Goal: Task Accomplishment & Management: Manage account settings

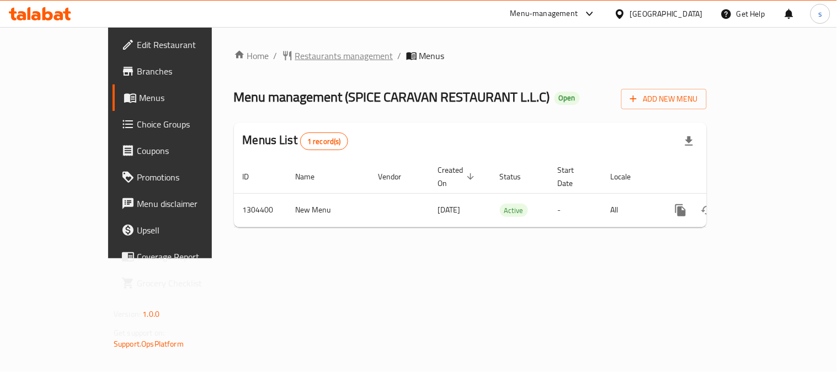
click at [295, 54] on span "Restaurants management" at bounding box center [344, 55] width 98 height 13
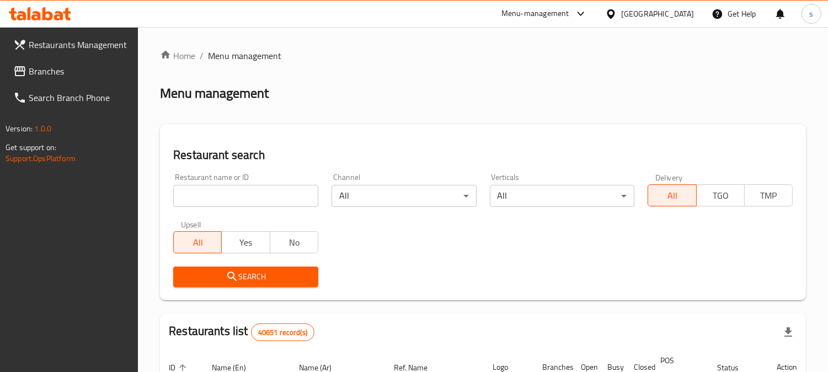
click at [43, 66] on span "Branches" at bounding box center [79, 71] width 101 height 13
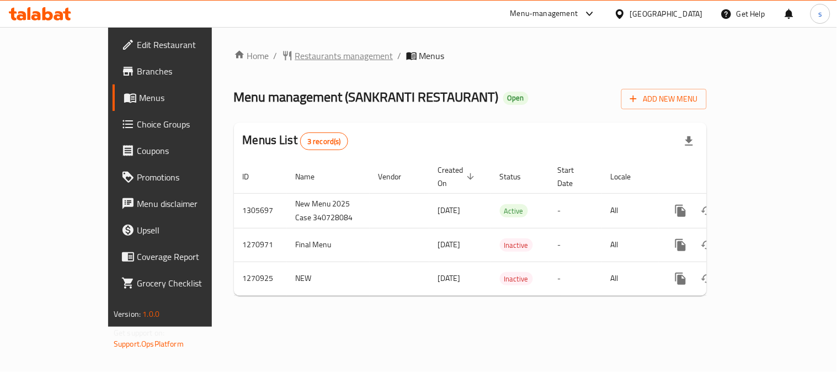
click at [295, 53] on span "Restaurants management" at bounding box center [344, 55] width 98 height 13
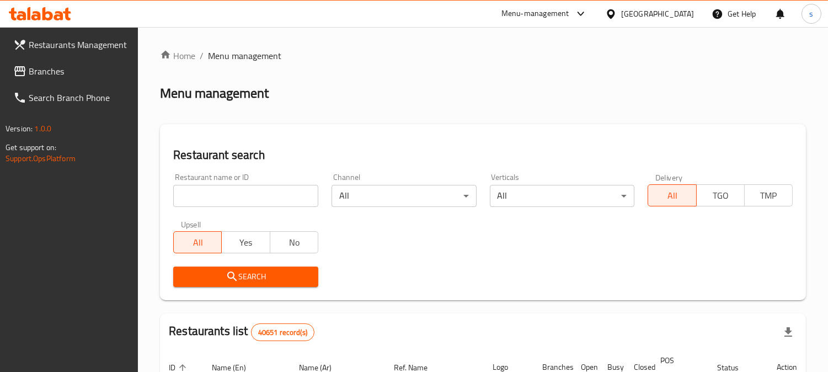
click at [57, 61] on link "Branches" at bounding box center [71, 71] width 134 height 26
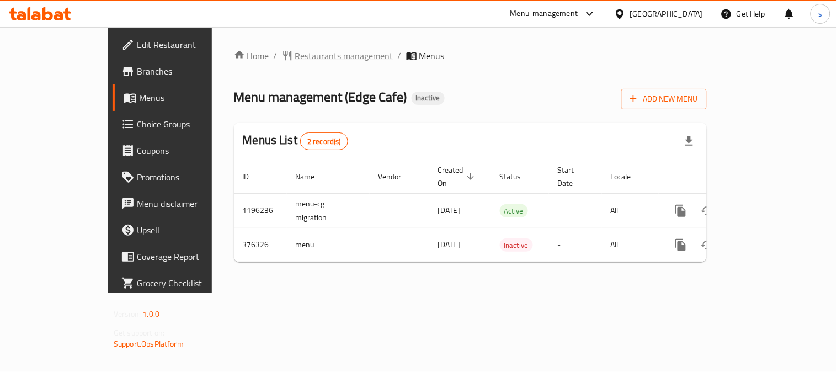
click at [295, 56] on span "Restaurants management" at bounding box center [344, 55] width 98 height 13
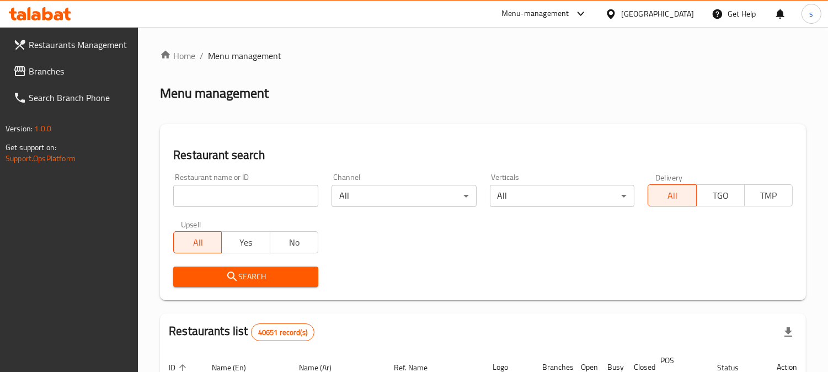
click at [68, 76] on span "Branches" at bounding box center [79, 71] width 101 height 13
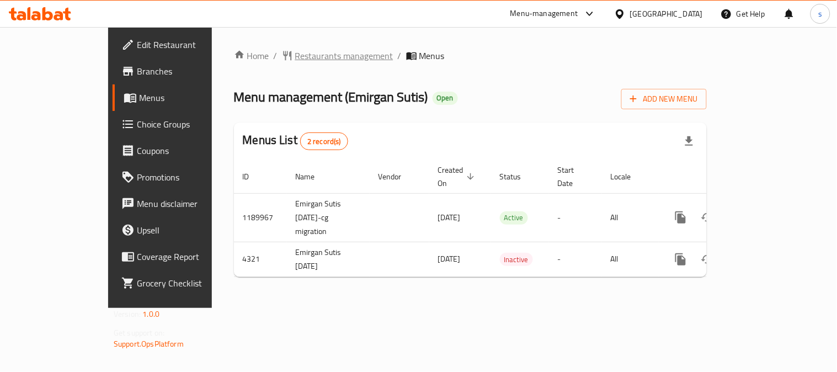
click at [295, 57] on span "Restaurants management" at bounding box center [344, 55] width 98 height 13
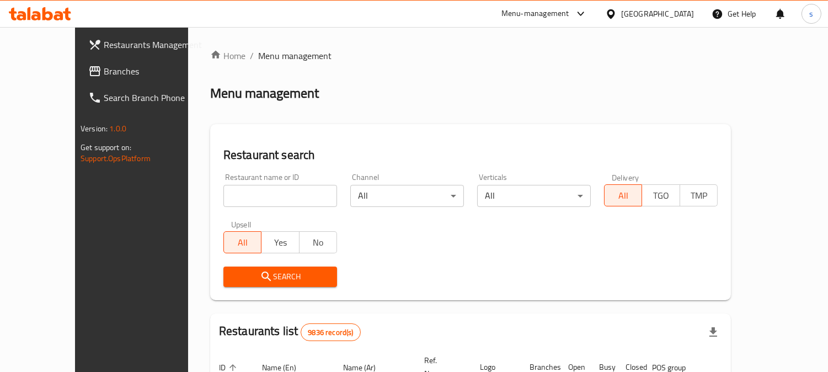
click at [88, 69] on icon at bounding box center [94, 71] width 13 height 13
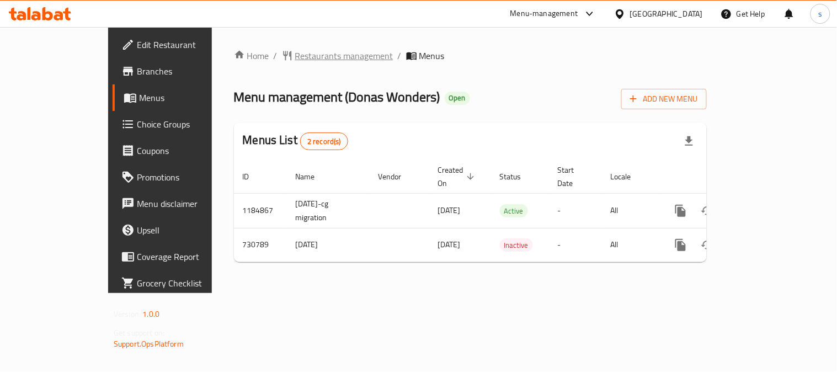
click at [298, 56] on span "Restaurants management" at bounding box center [344, 55] width 98 height 13
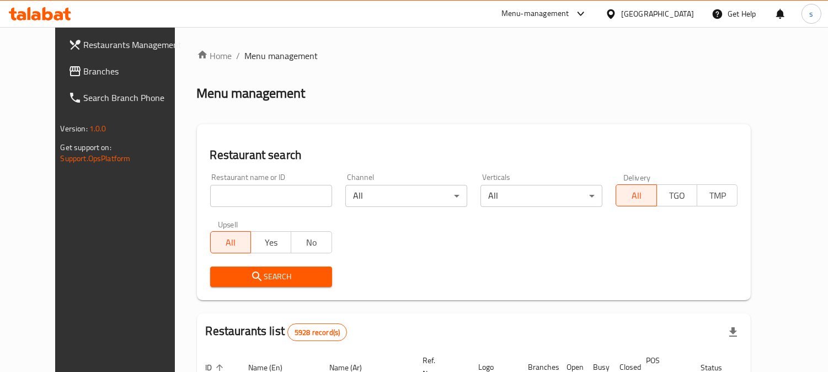
click at [84, 72] on span "Branches" at bounding box center [134, 71] width 101 height 13
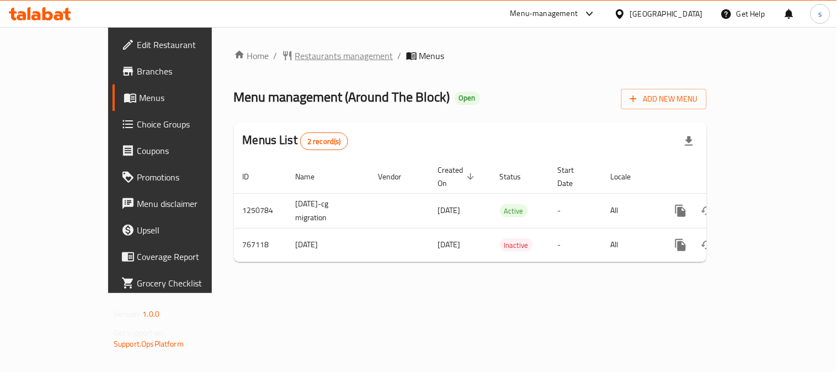
click at [295, 58] on span "Restaurants management" at bounding box center [344, 55] width 98 height 13
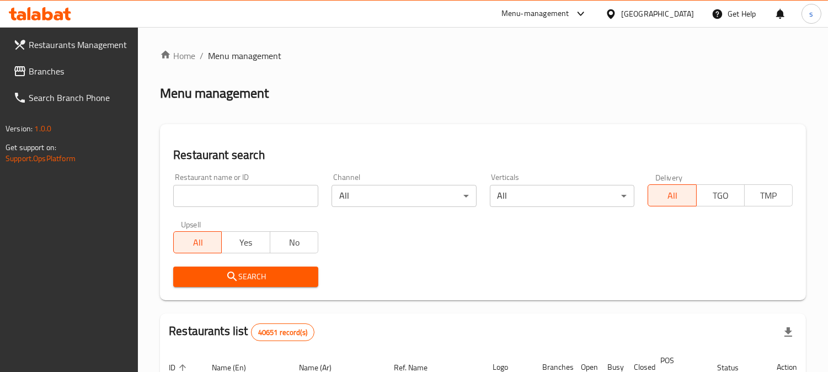
drag, startPoint x: 45, startPoint y: 72, endPoint x: 11, endPoint y: 68, distance: 33.8
click at [44, 72] on span "Branches" at bounding box center [79, 71] width 101 height 13
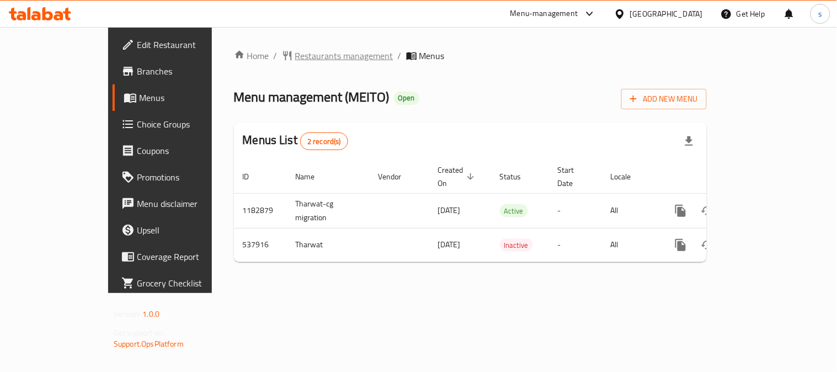
click at [295, 56] on span "Restaurants management" at bounding box center [344, 55] width 98 height 13
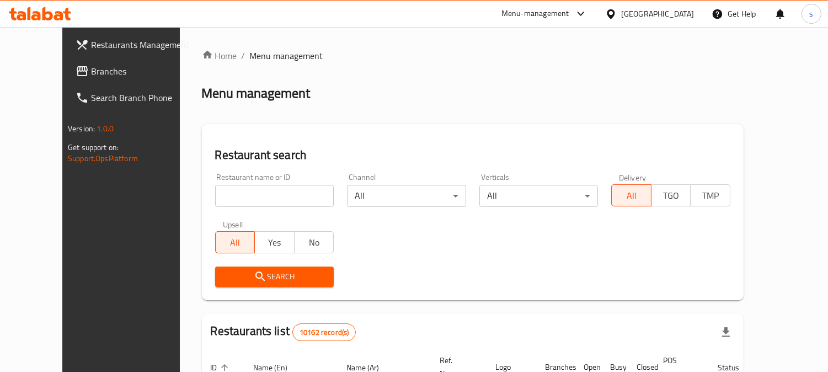
click at [91, 68] on span "Branches" at bounding box center [141, 71] width 101 height 13
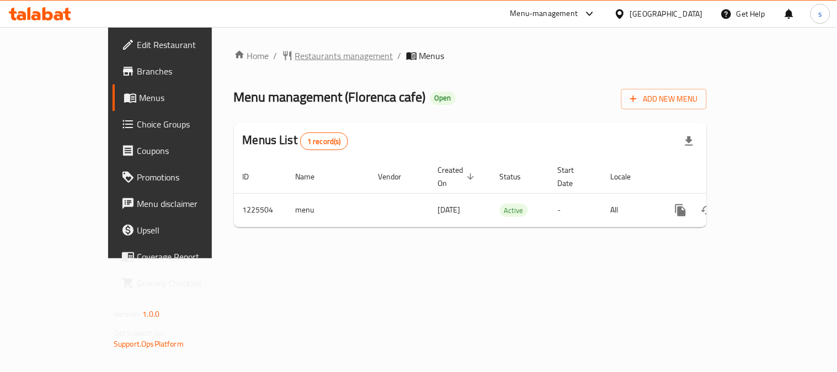
click at [295, 57] on span "Restaurants management" at bounding box center [344, 55] width 98 height 13
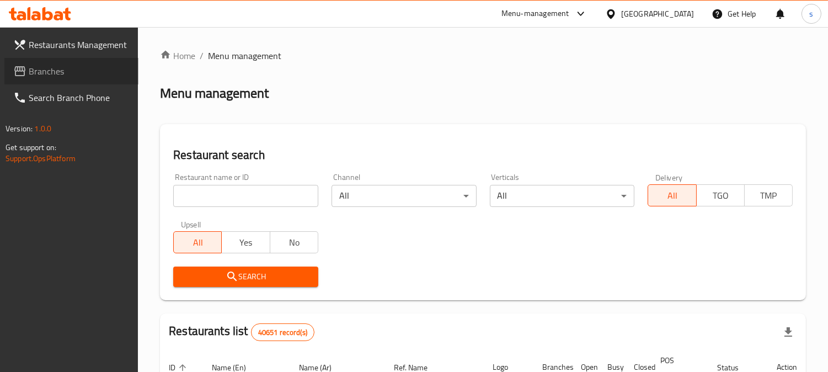
click at [50, 65] on span "Branches" at bounding box center [79, 71] width 101 height 13
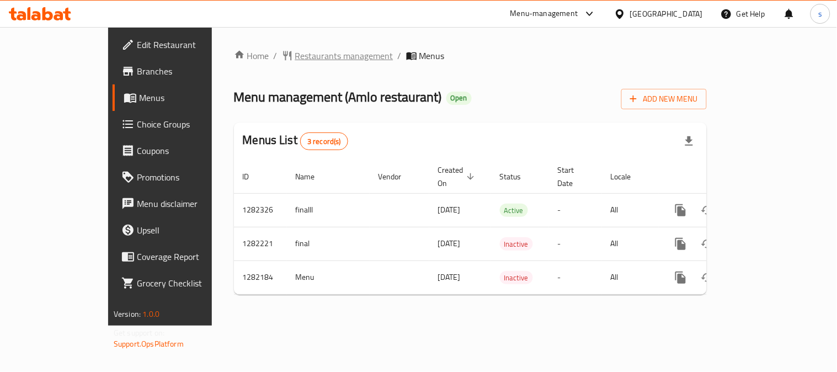
click at [295, 56] on span "Restaurants management" at bounding box center [344, 55] width 98 height 13
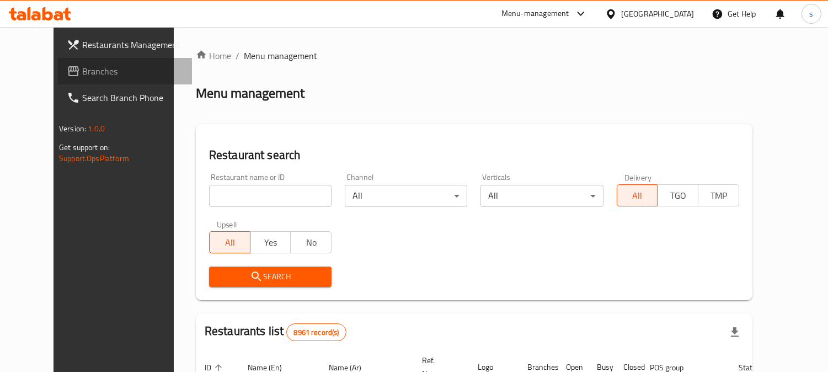
drag, startPoint x: 32, startPoint y: 58, endPoint x: 30, endPoint y: 66, distance: 8.6
click at [58, 58] on link "Branches" at bounding box center [125, 71] width 134 height 26
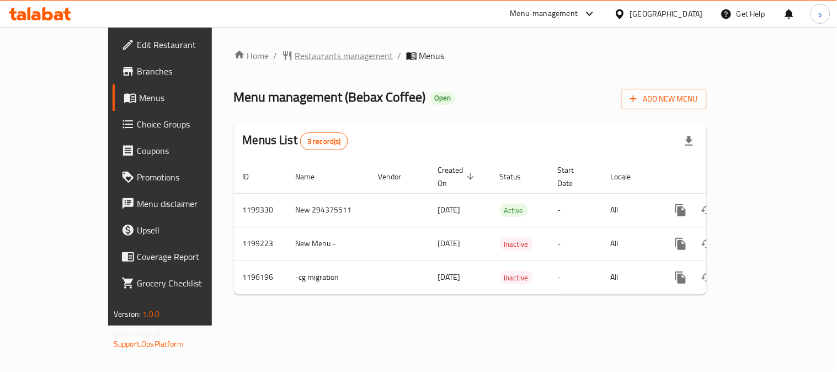
click at [295, 55] on span "Restaurants management" at bounding box center [344, 55] width 98 height 13
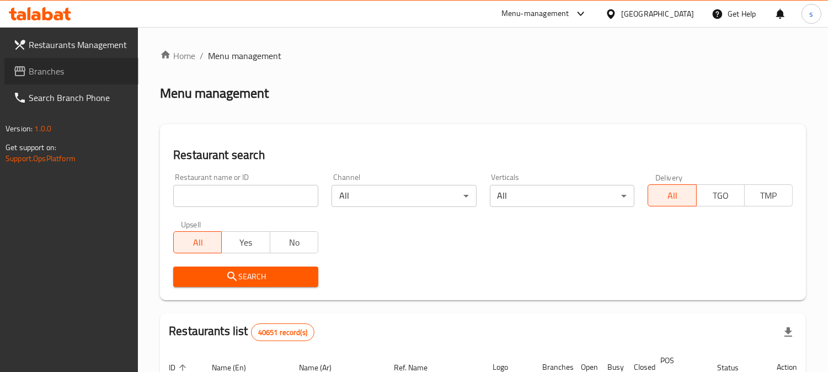
click at [55, 78] on span "Branches" at bounding box center [79, 71] width 101 height 13
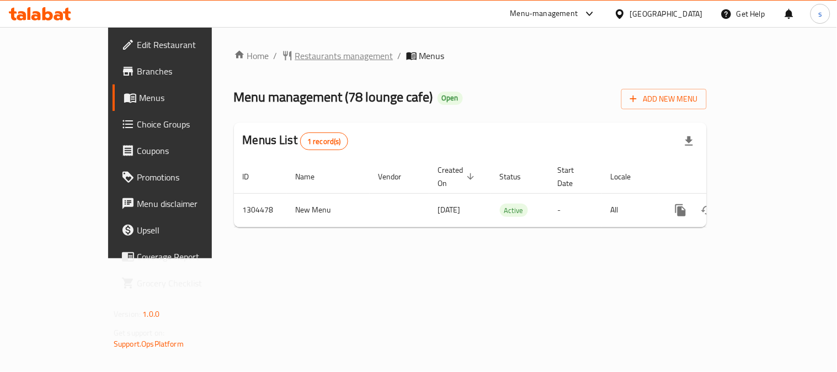
click at [295, 59] on span "Restaurants management" at bounding box center [344, 55] width 98 height 13
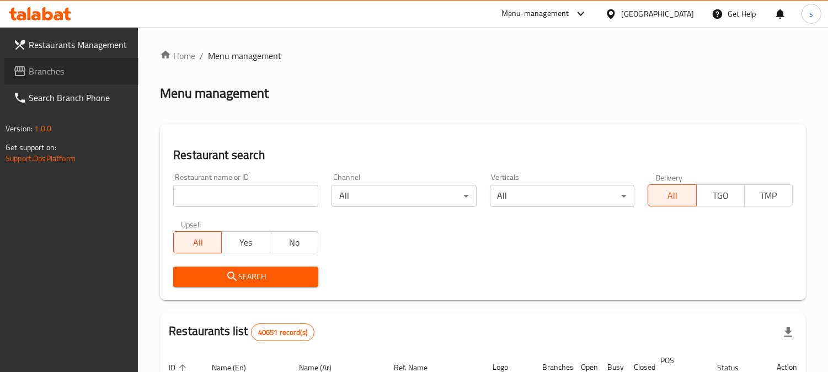
click at [63, 73] on span "Branches" at bounding box center [79, 71] width 101 height 13
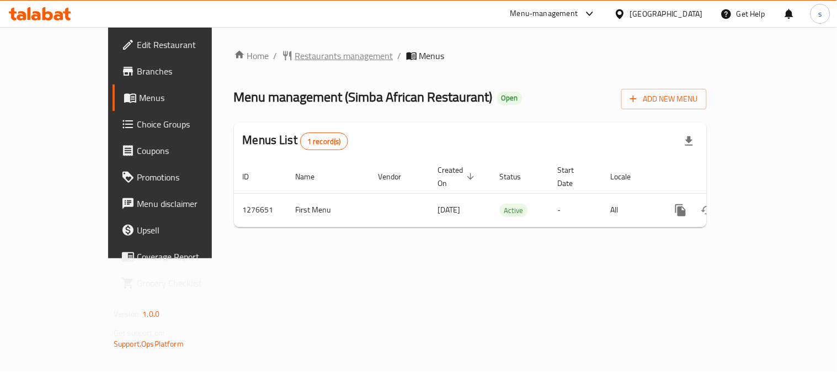
click at [295, 56] on span "Restaurants management" at bounding box center [344, 55] width 98 height 13
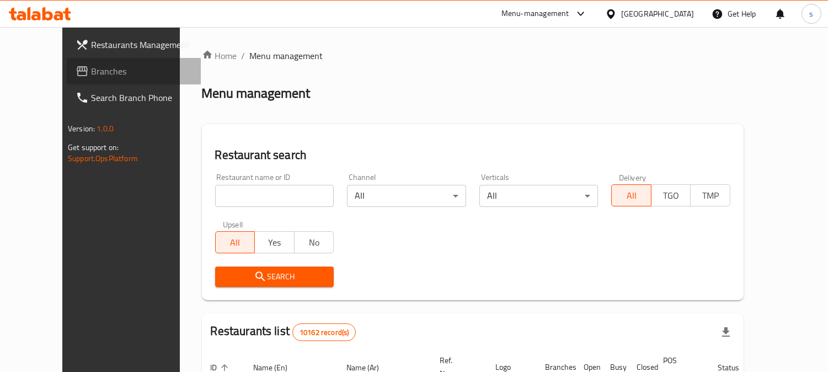
click at [91, 66] on span "Branches" at bounding box center [141, 71] width 101 height 13
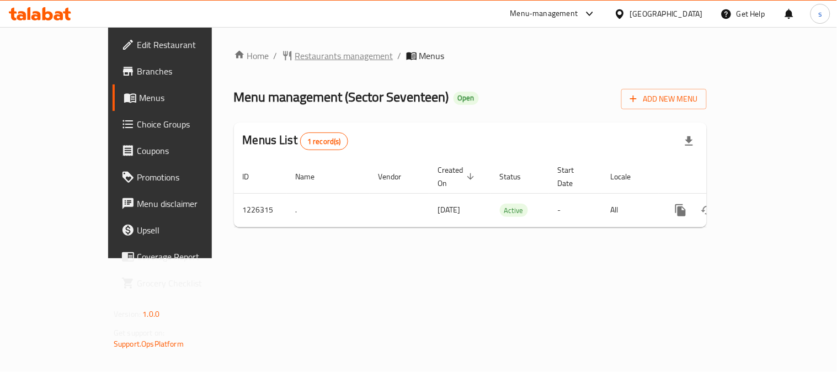
click at [295, 58] on span "Restaurants management" at bounding box center [344, 55] width 98 height 13
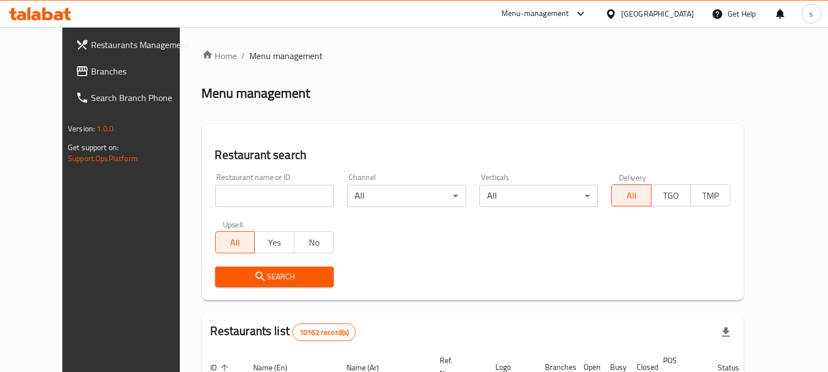
click at [91, 70] on span "Branches" at bounding box center [141, 71] width 101 height 13
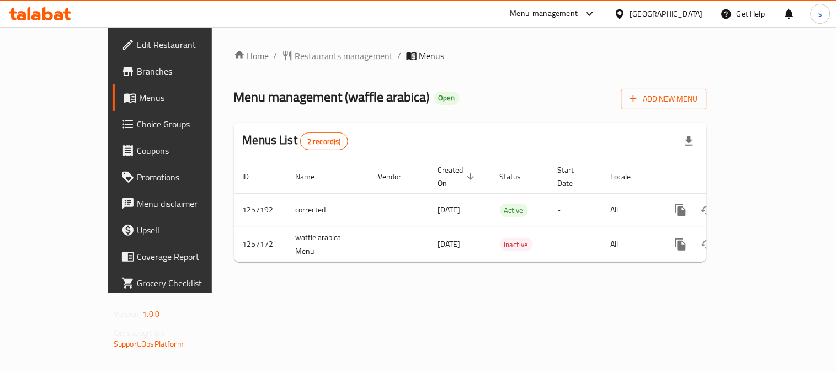
click at [295, 54] on span "Restaurants management" at bounding box center [344, 55] width 98 height 13
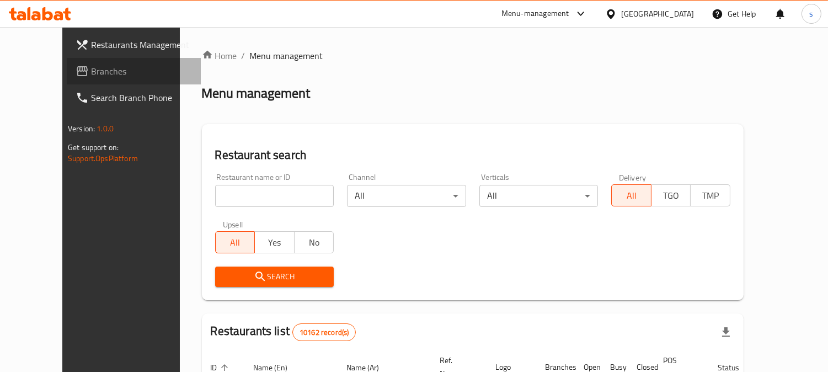
click at [91, 76] on span "Branches" at bounding box center [141, 71] width 101 height 13
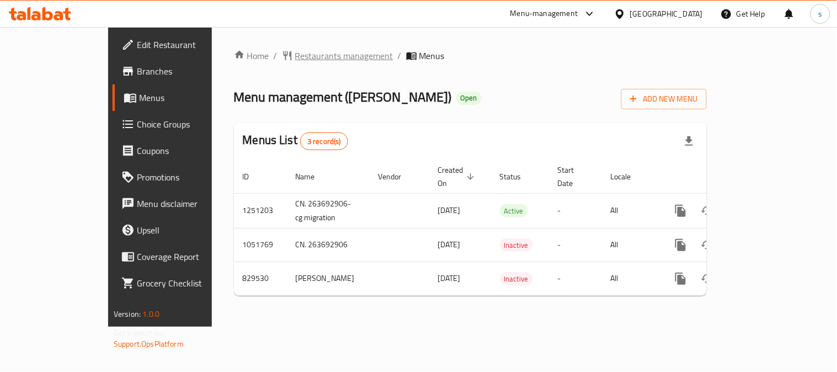
click at [295, 49] on span "Restaurants management" at bounding box center [344, 55] width 98 height 13
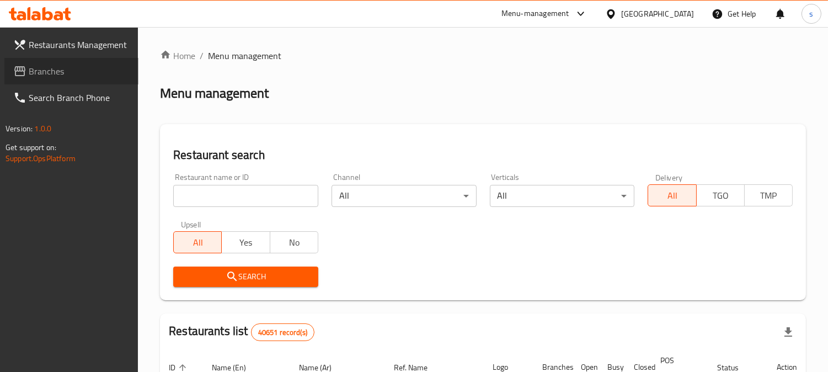
click at [61, 67] on span "Branches" at bounding box center [79, 71] width 101 height 13
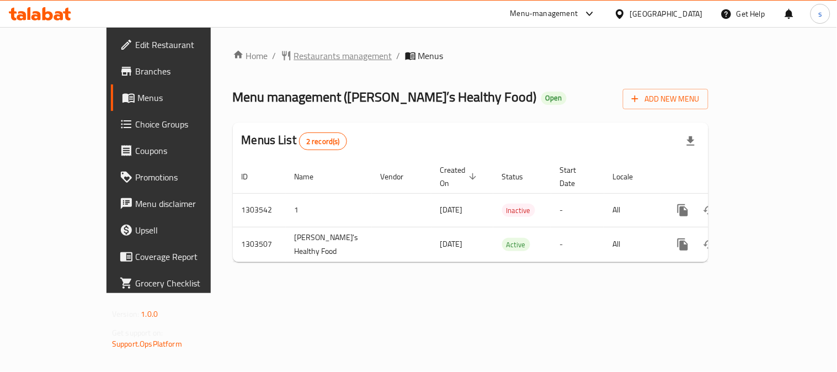
drag, startPoint x: 278, startPoint y: 45, endPoint x: 278, endPoint y: 52, distance: 7.2
click at [278, 45] on div "Home / Restaurants management / Menus Menu management ( SAM’s Healthy Food ) Op…" at bounding box center [471, 160] width 520 height 266
click at [294, 58] on span "Restaurants management" at bounding box center [343, 55] width 98 height 13
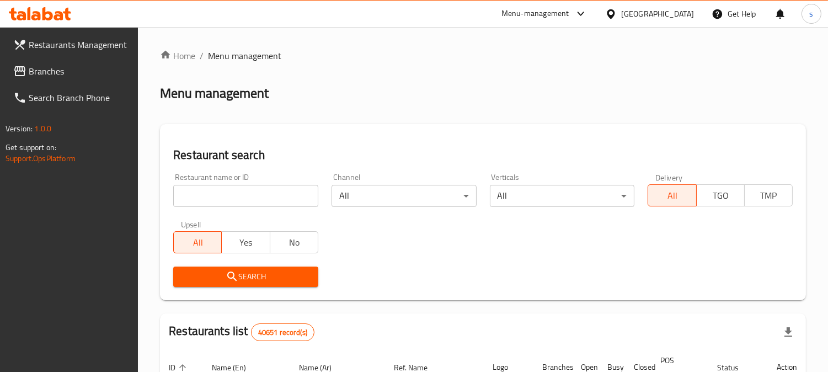
click at [67, 68] on span "Branches" at bounding box center [79, 71] width 101 height 13
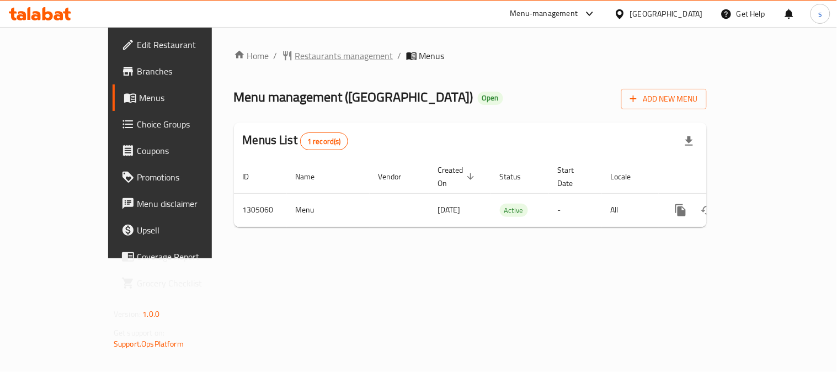
click at [295, 58] on span "Restaurants management" at bounding box center [344, 55] width 98 height 13
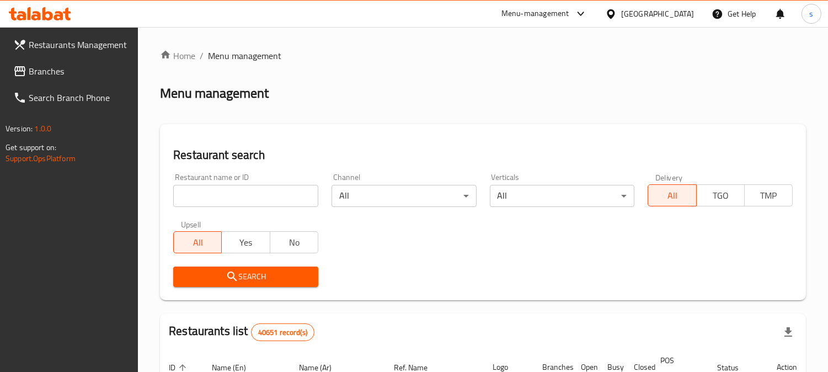
drag, startPoint x: 35, startPoint y: 70, endPoint x: 46, endPoint y: 52, distance: 20.8
click at [35, 69] on span "Branches" at bounding box center [79, 71] width 101 height 13
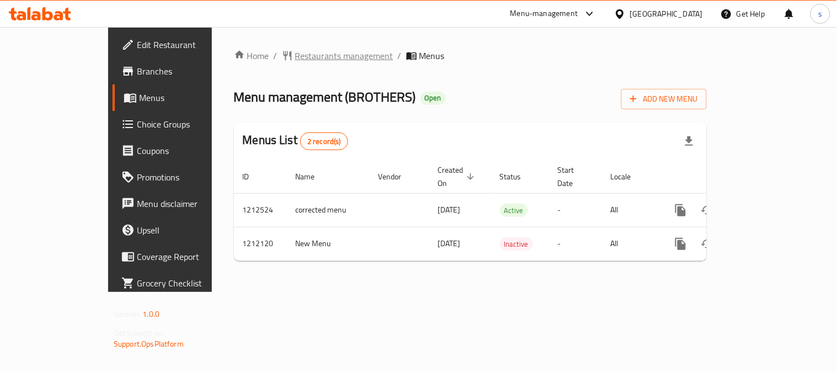
click at [295, 52] on span "Restaurants management" at bounding box center [344, 55] width 98 height 13
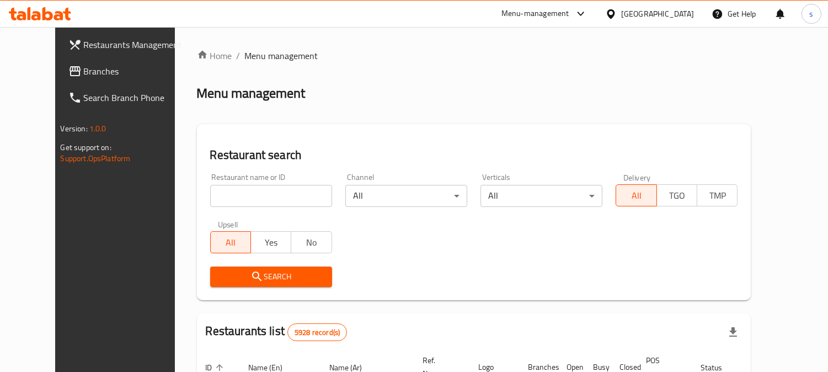
click at [84, 76] on span "Branches" at bounding box center [134, 71] width 101 height 13
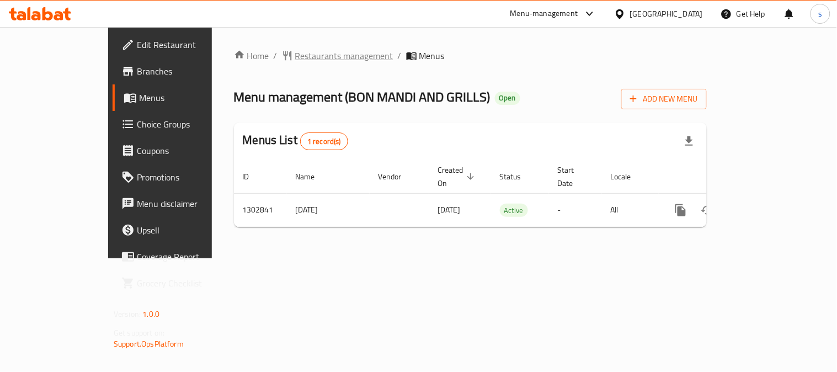
click at [295, 57] on span "Restaurants management" at bounding box center [344, 55] width 98 height 13
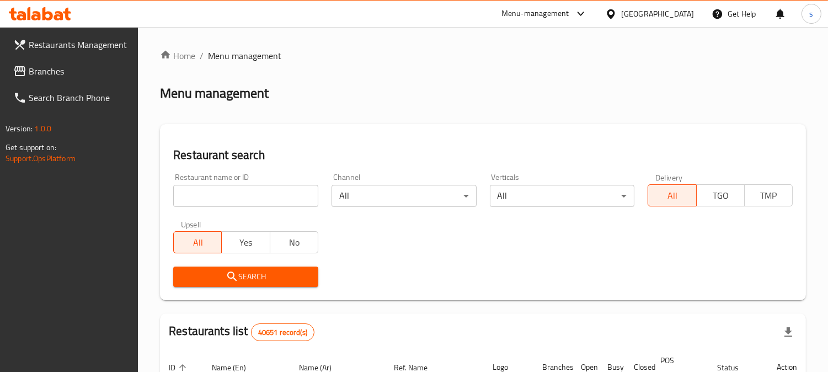
click at [68, 68] on span "Branches" at bounding box center [79, 71] width 101 height 13
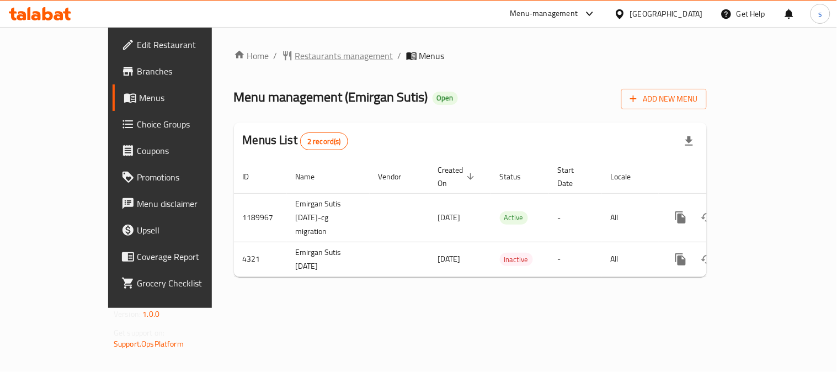
click at [295, 54] on span "Restaurants management" at bounding box center [344, 55] width 98 height 13
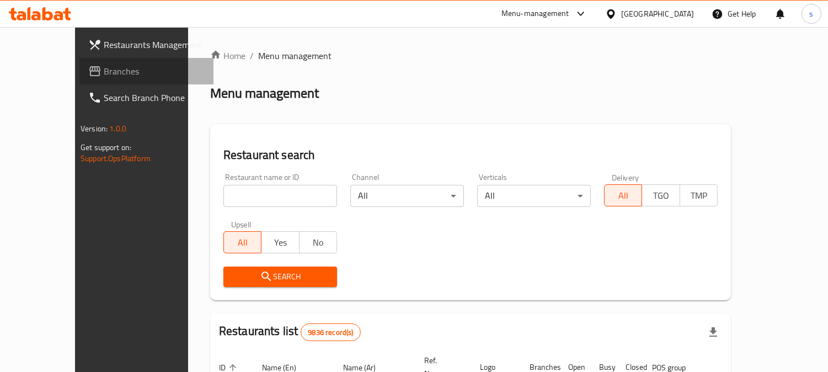
drag, startPoint x: 42, startPoint y: 71, endPoint x: 12, endPoint y: 85, distance: 34.3
click at [104, 72] on span "Branches" at bounding box center [154, 71] width 101 height 13
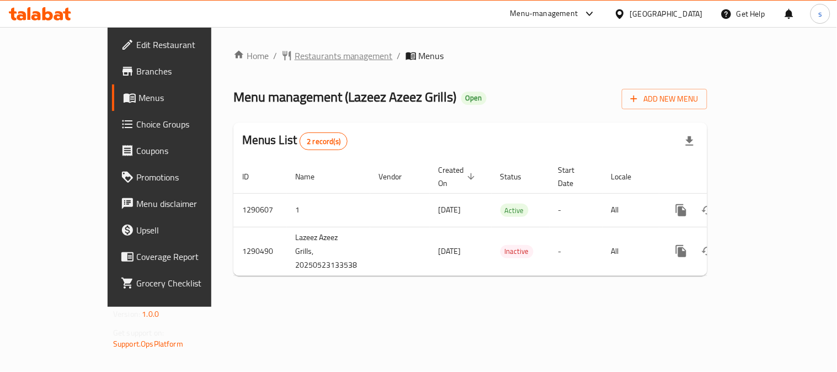
click at [295, 61] on span "Restaurants management" at bounding box center [344, 55] width 98 height 13
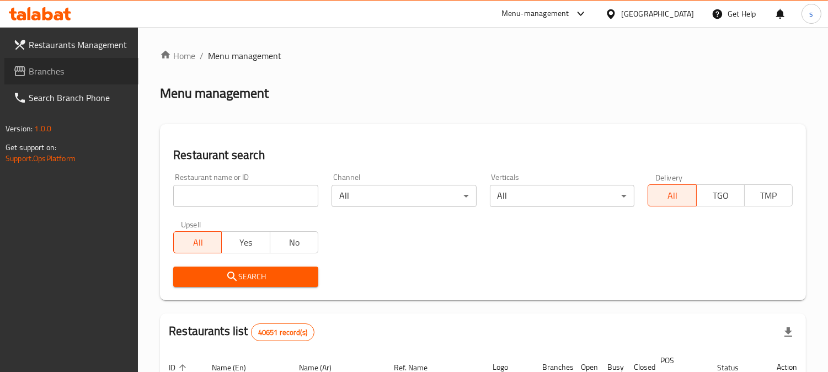
click at [60, 68] on span "Branches" at bounding box center [79, 71] width 101 height 13
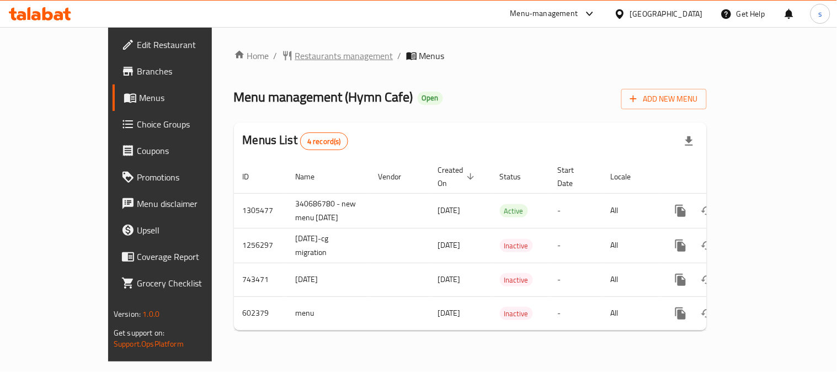
click at [295, 57] on span "Restaurants management" at bounding box center [344, 55] width 98 height 13
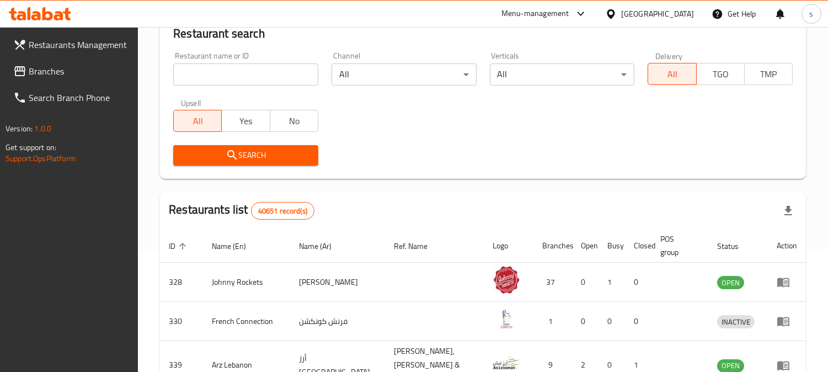
scroll to position [122, 0]
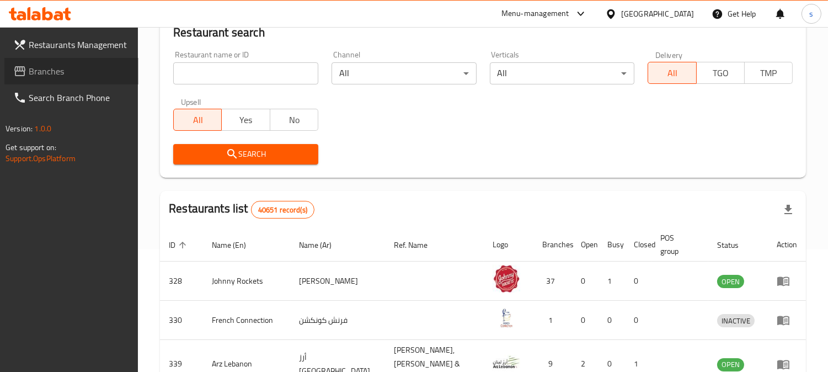
click at [42, 68] on span "Branches" at bounding box center [79, 71] width 101 height 13
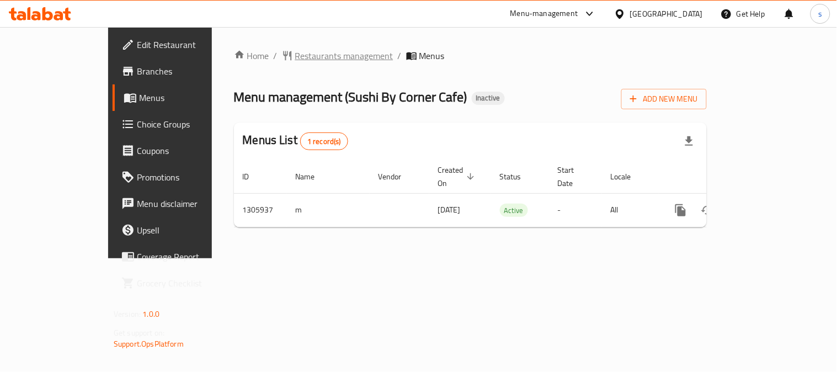
click at [296, 58] on span "Restaurants management" at bounding box center [344, 55] width 98 height 13
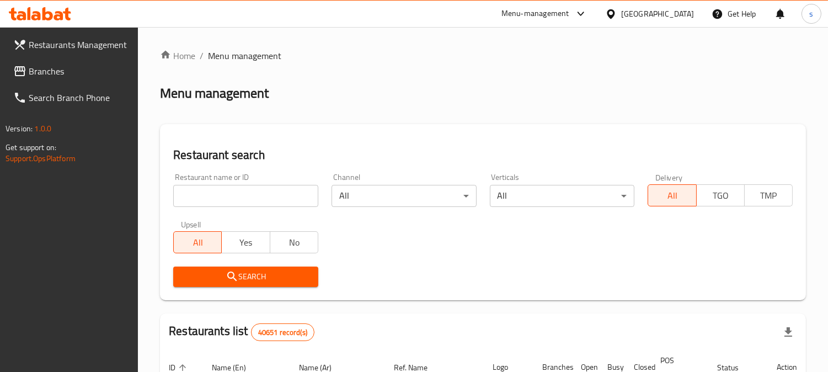
click at [25, 63] on link "Branches" at bounding box center [71, 71] width 134 height 26
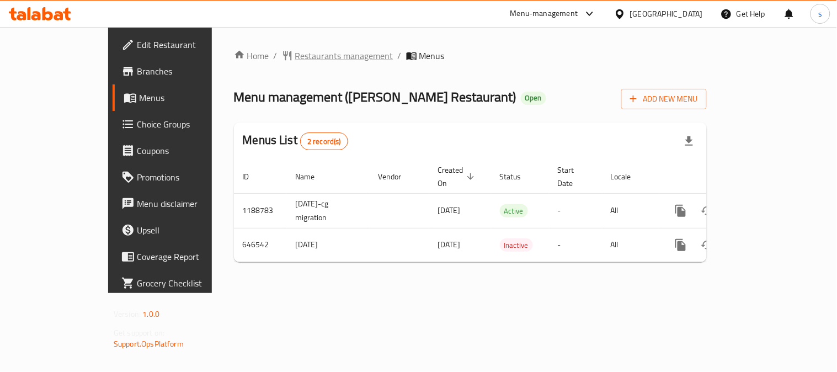
click at [302, 57] on span "Restaurants management" at bounding box center [344, 55] width 98 height 13
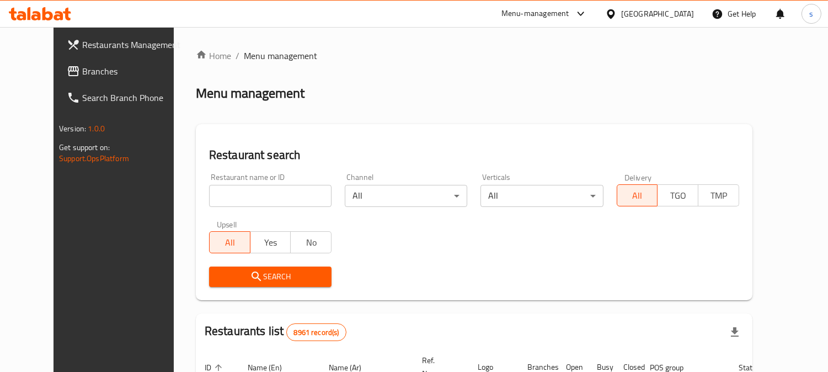
click at [61, 61] on link "Branches" at bounding box center [125, 71] width 134 height 26
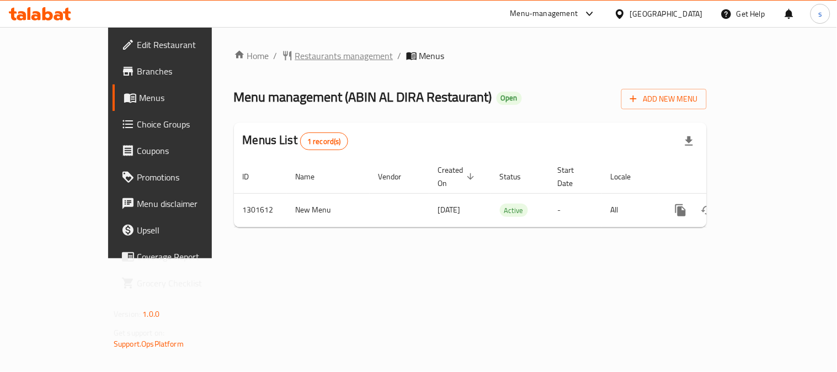
click at [295, 59] on span "Restaurants management" at bounding box center [344, 55] width 98 height 13
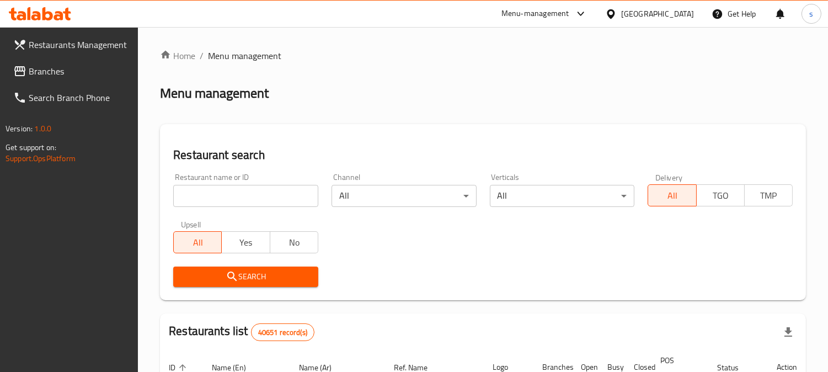
drag, startPoint x: 57, startPoint y: 73, endPoint x: 4, endPoint y: 83, distance: 53.9
click at [56, 73] on span "Branches" at bounding box center [79, 71] width 101 height 13
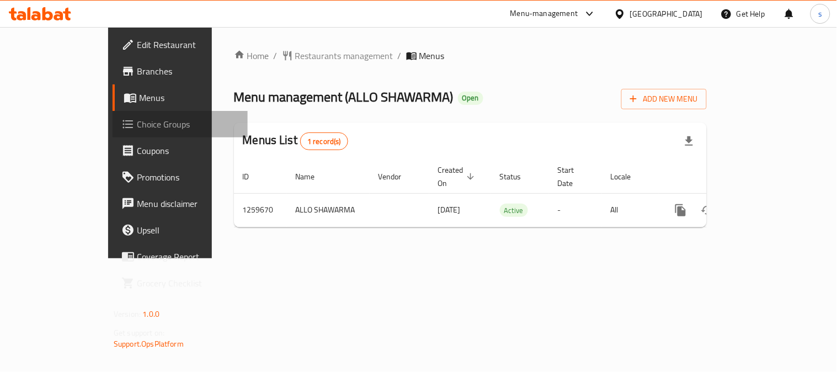
click at [137, 127] on span "Choice Groups" at bounding box center [188, 123] width 102 height 13
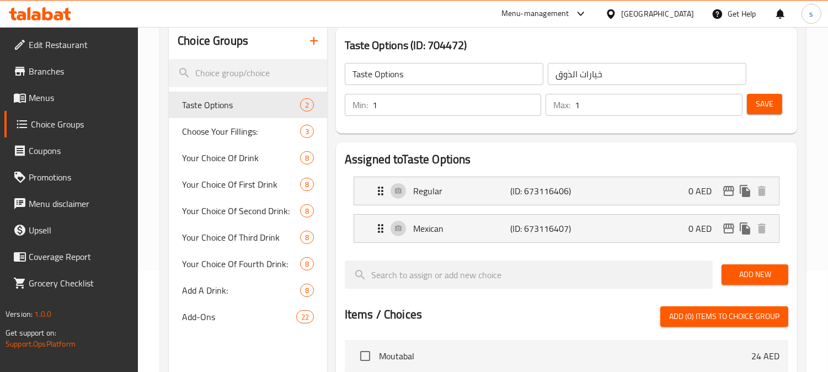
scroll to position [122, 0]
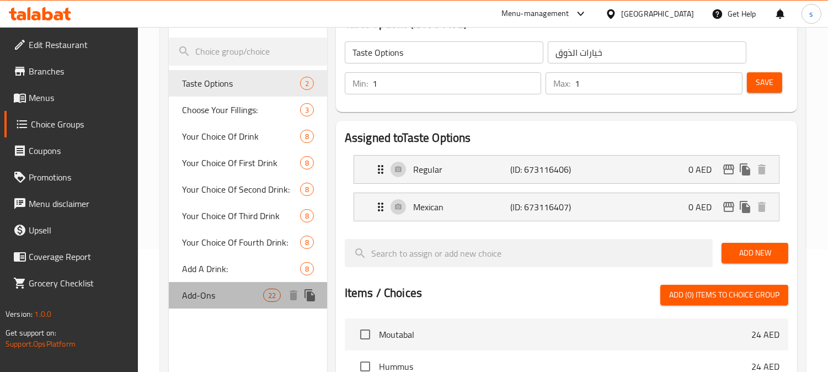
click at [222, 292] on span "Add-Ons" at bounding box center [222, 294] width 81 height 13
type input "Add-Ons"
type input "الإضافات"
type input "0"
type input "22"
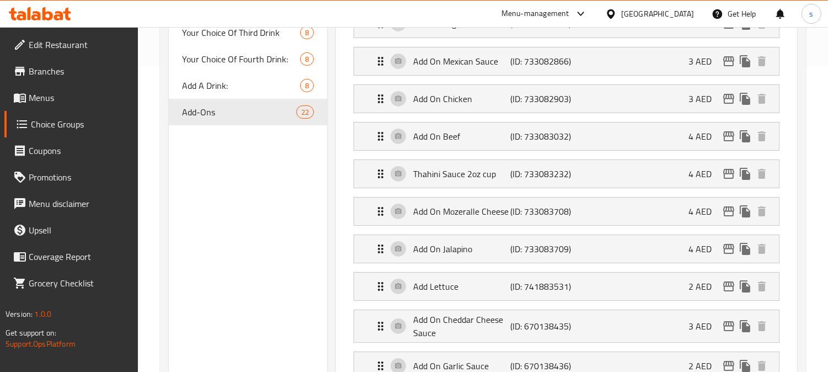
scroll to position [245, 0]
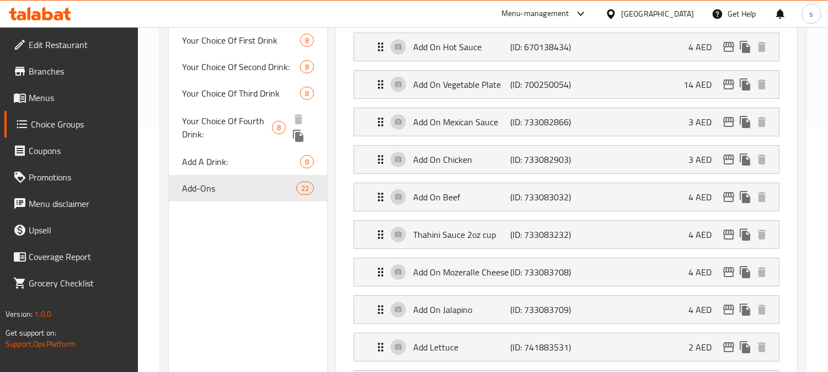
click at [224, 123] on span "Your Choice Of Fourth Drink:" at bounding box center [227, 127] width 90 height 26
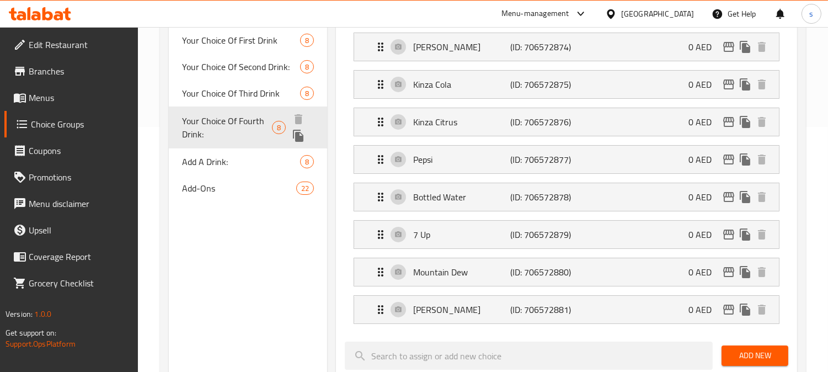
type input "Your Choice Of Fourth Drink:"
type input "اختيارك للمشروب الرابع:"
type input "1"
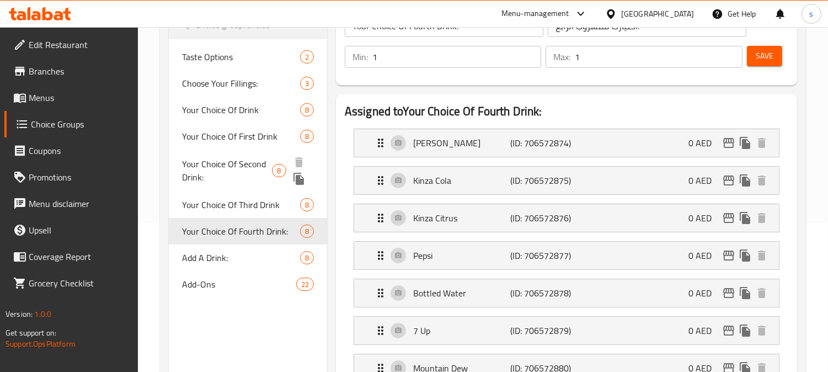
scroll to position [122, 0]
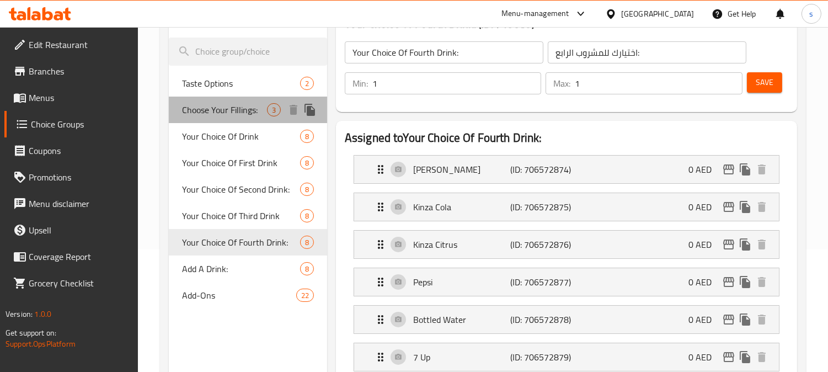
click at [227, 109] on span "Choose Your Fillings:" at bounding box center [224, 109] width 85 height 13
type input "Choose Your Fillings:"
type input "اختر الحشوات الخاصة بك:"
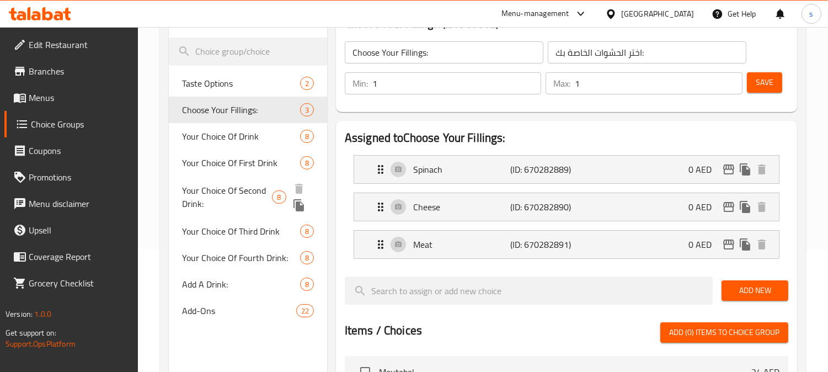
scroll to position [184, 0]
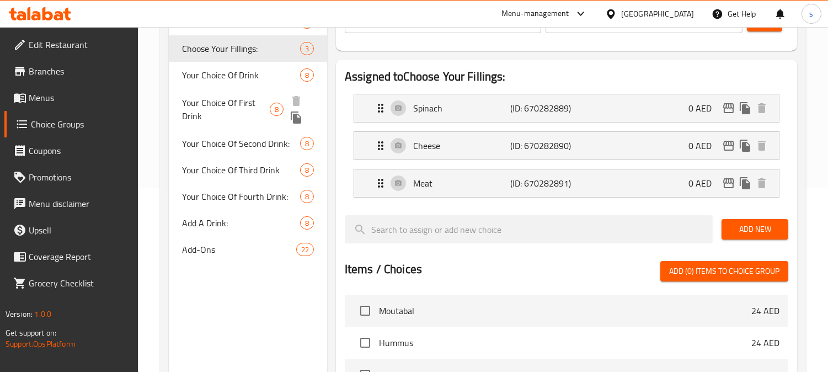
click at [248, 98] on span "Your Choice Of First Drink" at bounding box center [226, 109] width 88 height 26
type input "Your Choice Of First Drink"
type input "اختيارك للمشروب الأول"
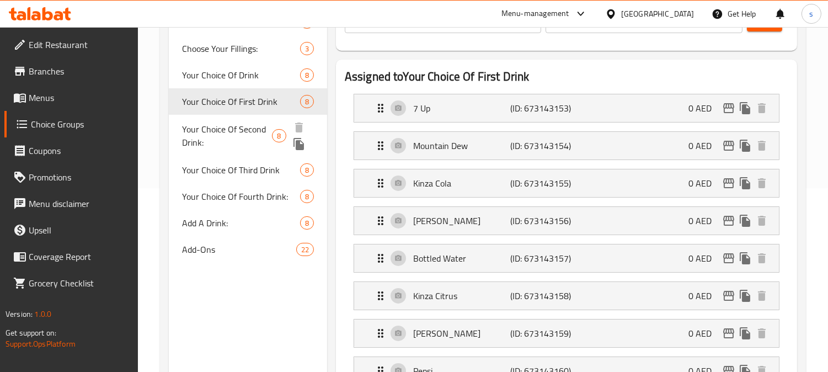
click at [237, 139] on span "Your Choice Of Second Drink:" at bounding box center [227, 135] width 90 height 26
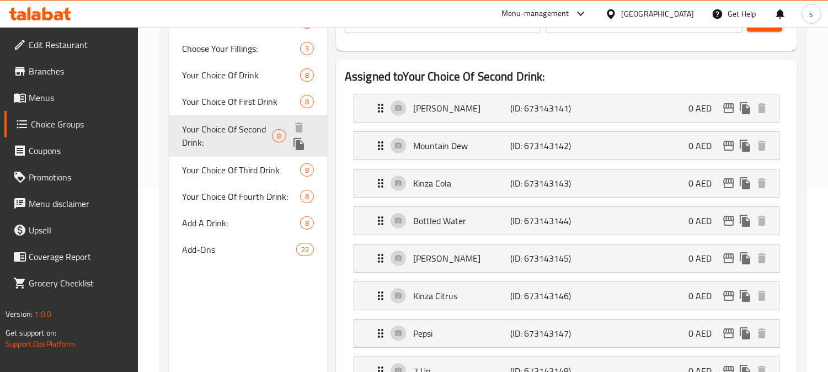
type input "Your Choice Of Second Drink:"
type input "اختيارك للمشروب الثاني:"
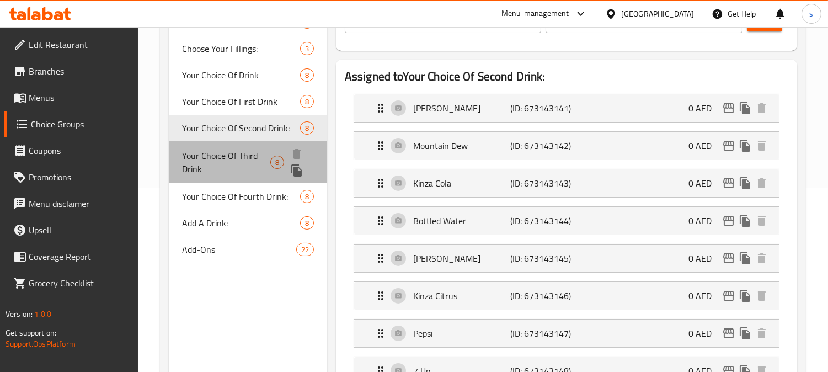
click at [231, 168] on span "Your Choice Of Third Drink" at bounding box center [226, 162] width 88 height 26
type input "Your Choice Of Third Drink"
type input "اختيارك للمشروب الثالث"
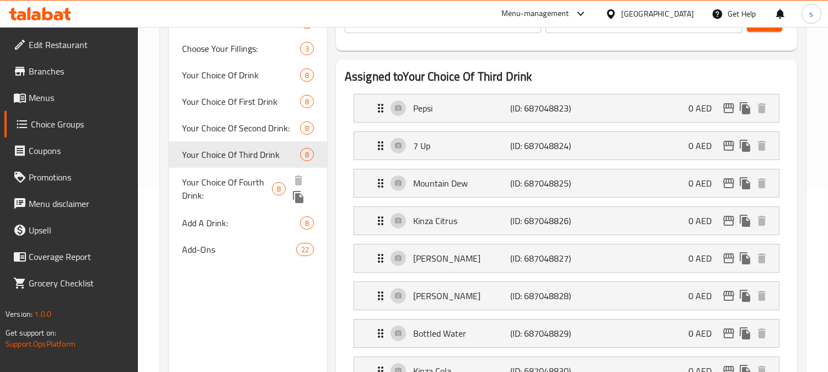
click at [229, 188] on span "Your Choice Of Fourth Drink:" at bounding box center [227, 188] width 90 height 26
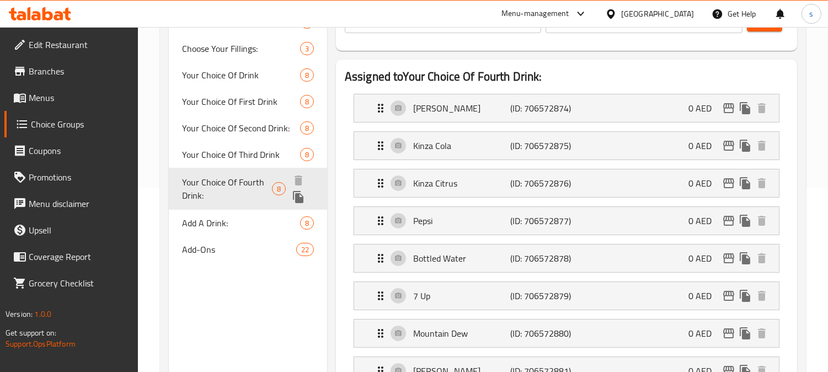
type input "Your Choice Of Fourth Drink:"
type input "اختيارك للمشروب الرابع:"
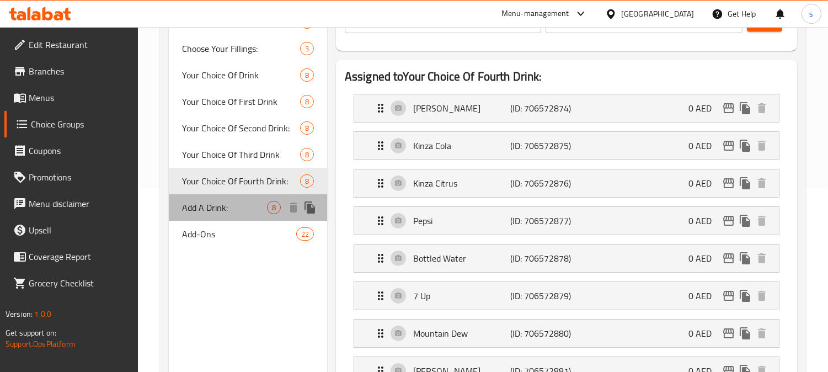
click at [218, 217] on div "Add A Drink: 8" at bounding box center [248, 207] width 158 height 26
type input "Add A Drink:"
type input "أضف مشروبًا:"
type input "0"
type input "8"
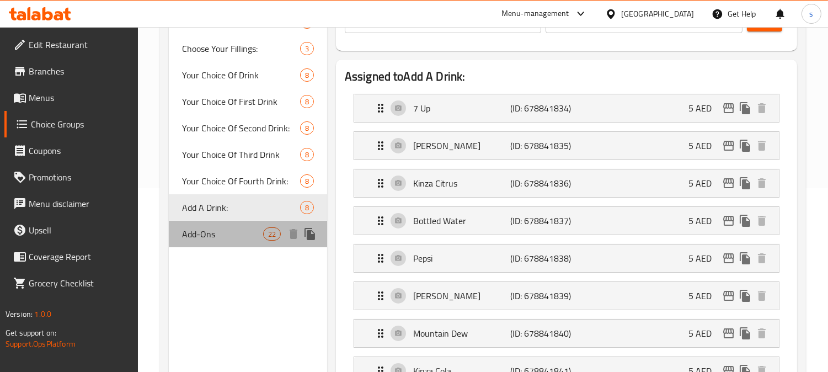
click at [211, 229] on span "Add-Ons" at bounding box center [222, 233] width 81 height 13
type input "Add-Ons"
type input "الإضافات"
type input "22"
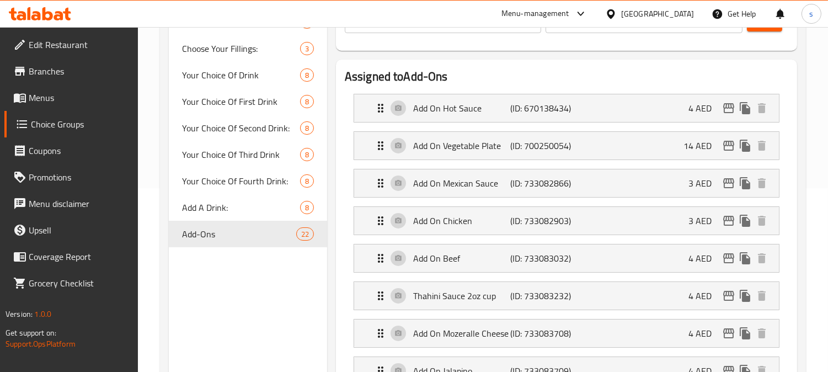
click at [432, 12] on div "Menu-management United Arab Emirates Get Help s" at bounding box center [414, 14] width 828 height 26
click at [576, 19] on icon at bounding box center [580, 13] width 13 height 13
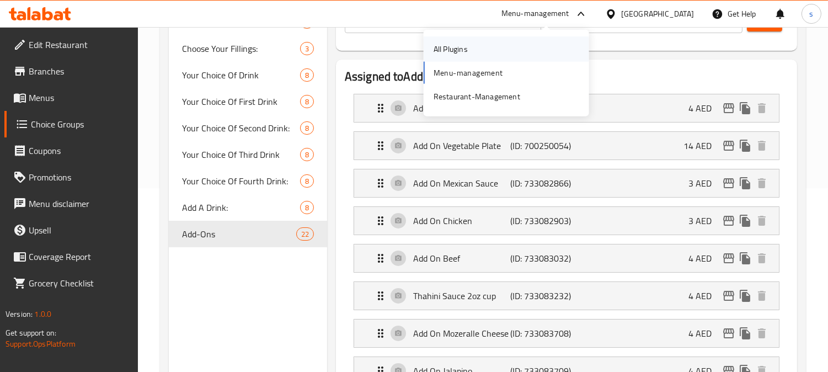
click at [475, 51] on div "All Plugins" at bounding box center [451, 48] width 52 height 25
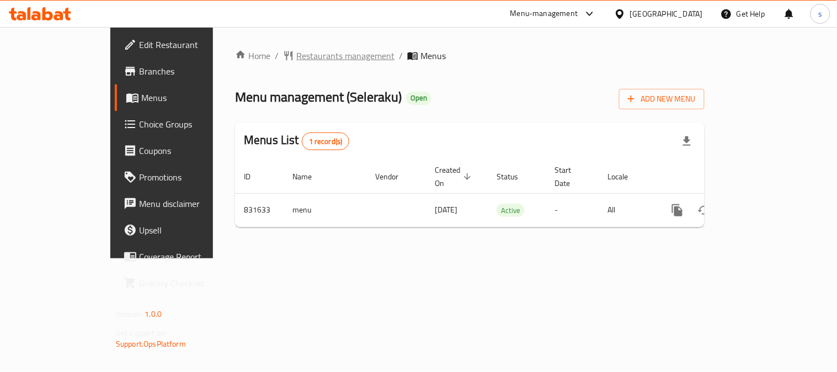
click at [296, 56] on span "Restaurants management" at bounding box center [345, 55] width 98 height 13
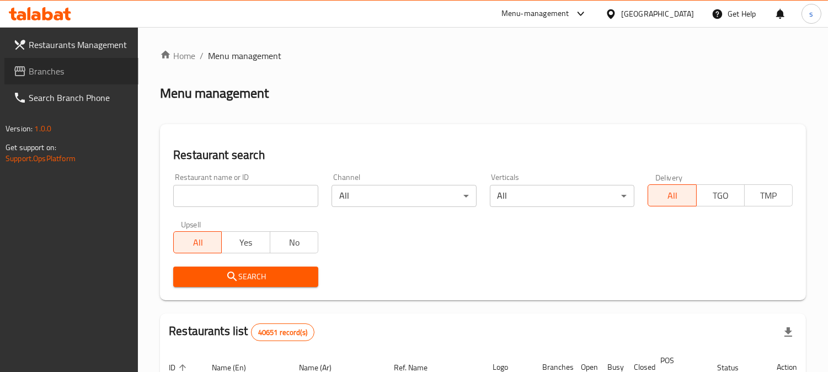
click at [63, 68] on span "Branches" at bounding box center [79, 71] width 101 height 13
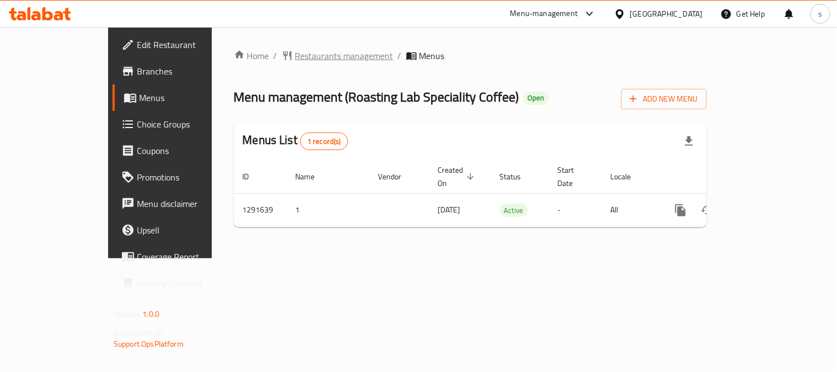
click at [295, 61] on span "Restaurants management" at bounding box center [344, 55] width 98 height 13
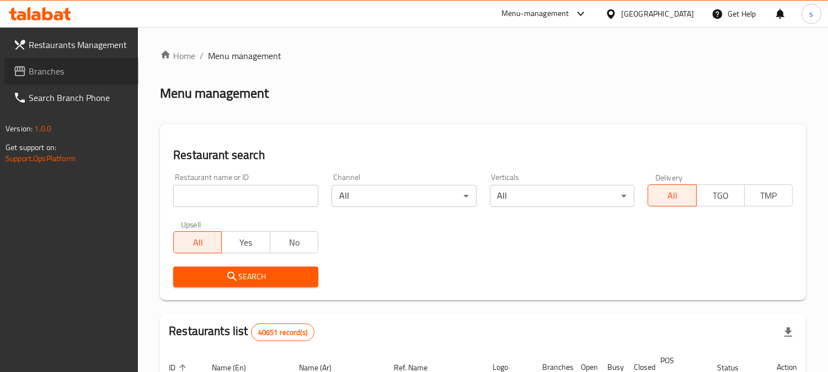
click at [47, 72] on span "Branches" at bounding box center [79, 71] width 101 height 13
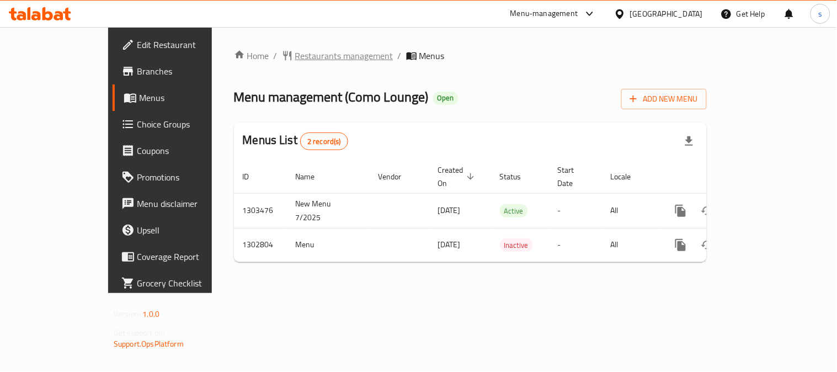
click at [295, 57] on span "Restaurants management" at bounding box center [344, 55] width 98 height 13
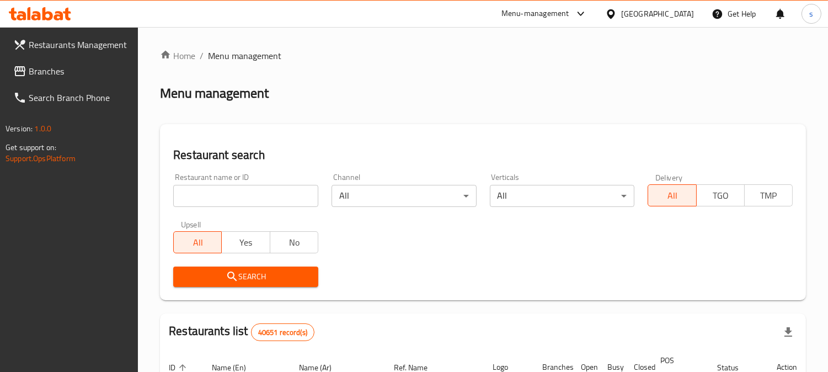
drag, startPoint x: 34, startPoint y: 70, endPoint x: 29, endPoint y: 74, distance: 6.6
click at [33, 71] on span "Branches" at bounding box center [79, 71] width 101 height 13
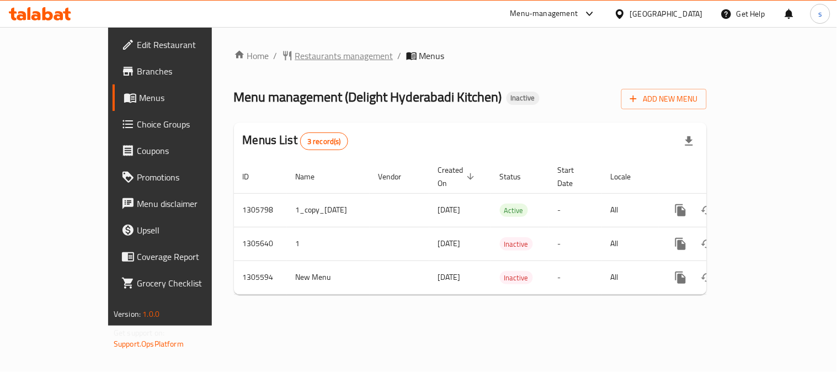
click at [295, 58] on span "Restaurants management" at bounding box center [344, 55] width 98 height 13
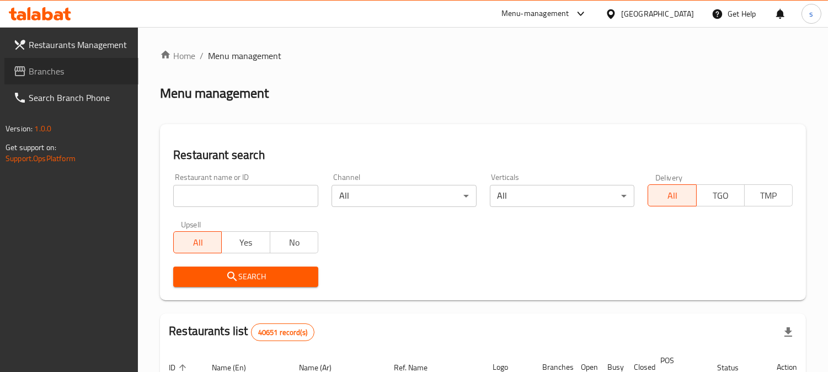
click at [61, 65] on span "Branches" at bounding box center [79, 71] width 101 height 13
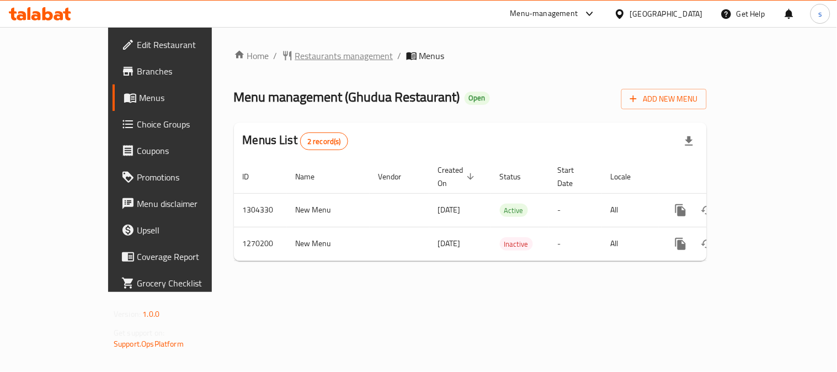
click at [295, 52] on span "Restaurants management" at bounding box center [344, 55] width 98 height 13
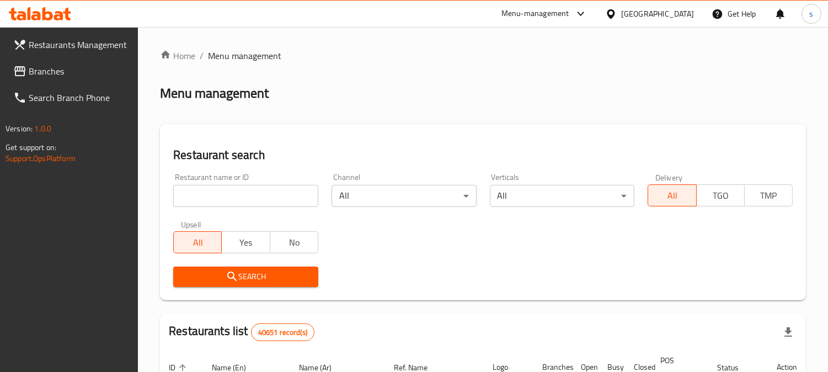
click at [50, 73] on span "Branches" at bounding box center [79, 71] width 101 height 13
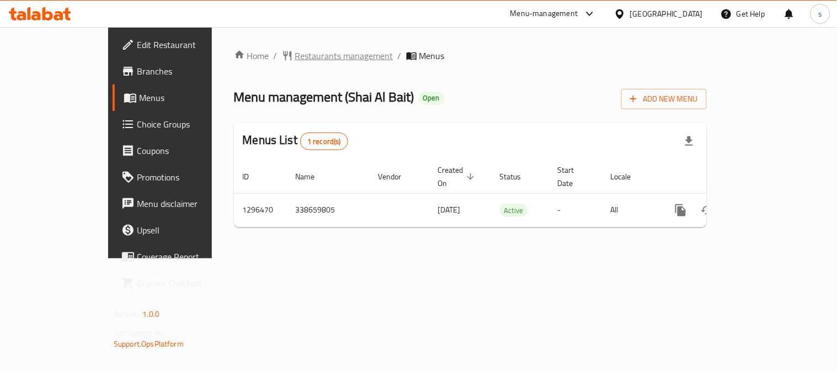
click at [295, 58] on span "Restaurants management" at bounding box center [344, 55] width 98 height 13
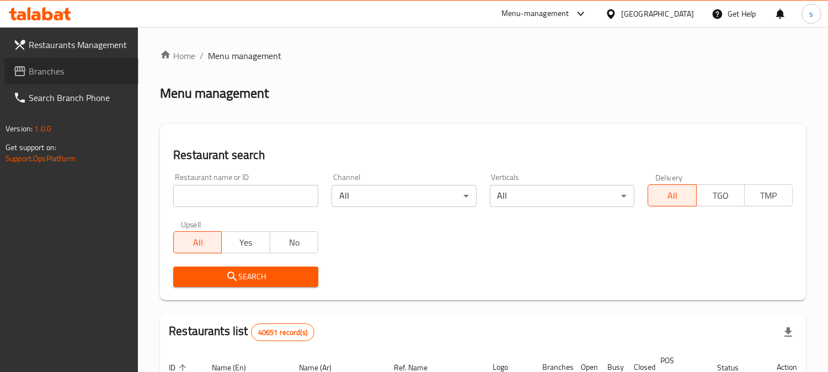
click at [73, 73] on span "Branches" at bounding box center [79, 71] width 101 height 13
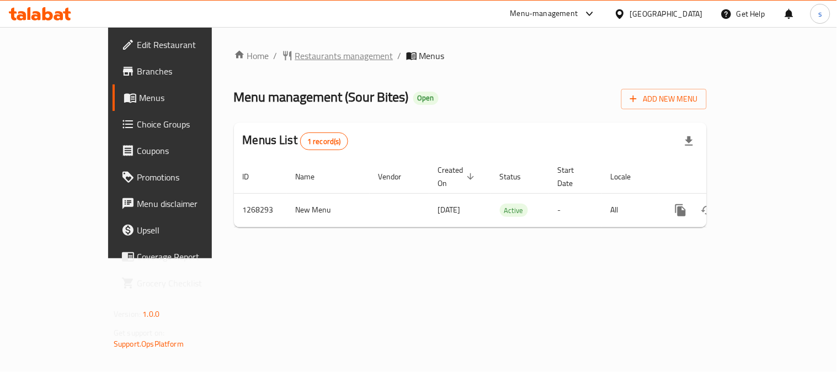
click at [295, 54] on span "Restaurants management" at bounding box center [344, 55] width 98 height 13
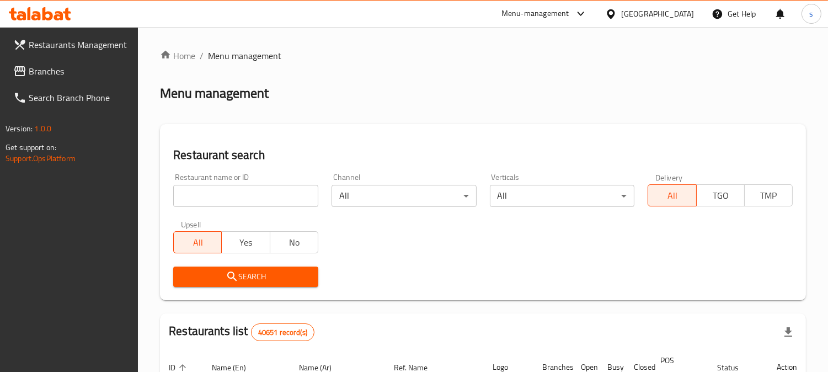
click at [46, 66] on span "Branches" at bounding box center [79, 71] width 101 height 13
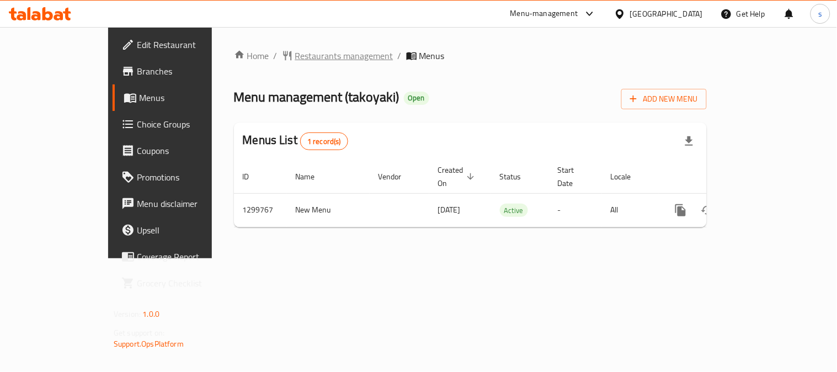
click at [295, 56] on span "Restaurants management" at bounding box center [344, 55] width 98 height 13
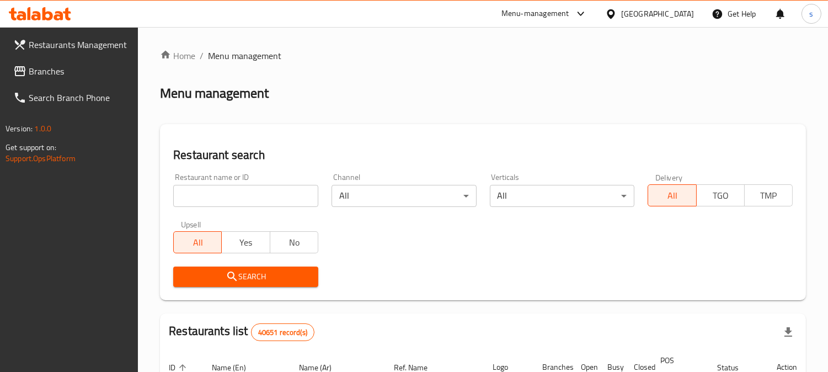
click at [45, 62] on link "Branches" at bounding box center [71, 71] width 134 height 26
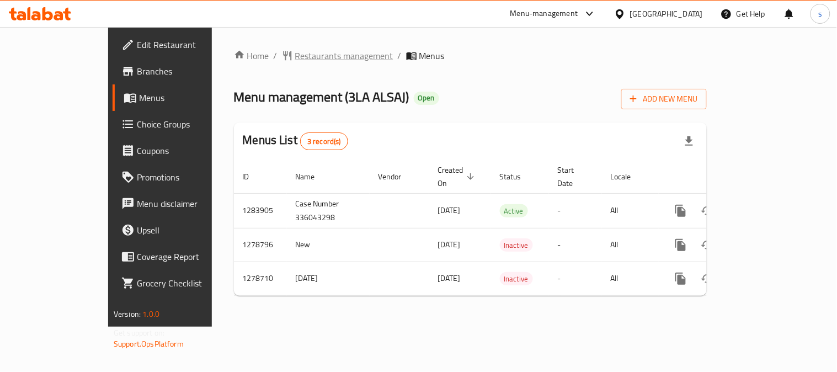
click at [295, 56] on span "Restaurants management" at bounding box center [344, 55] width 98 height 13
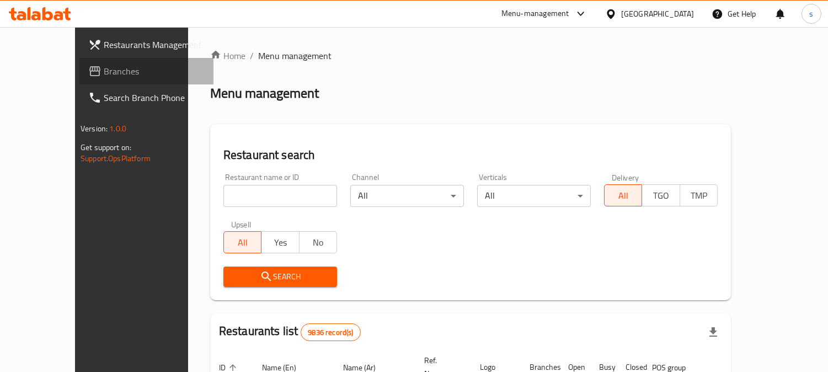
click at [104, 77] on span "Branches" at bounding box center [154, 71] width 101 height 13
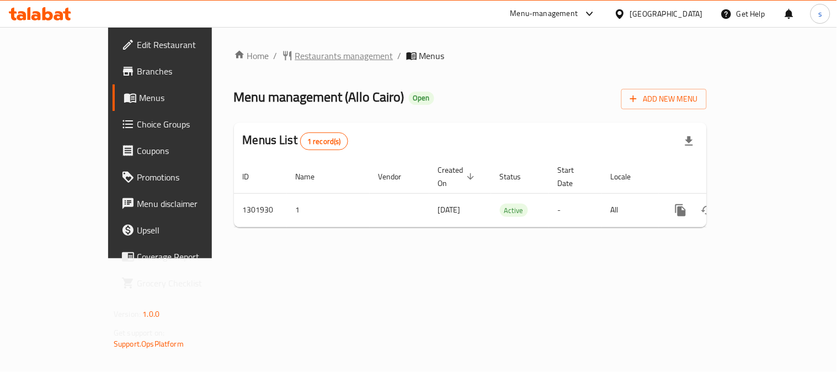
click at [295, 56] on span "Restaurants management" at bounding box center [344, 55] width 98 height 13
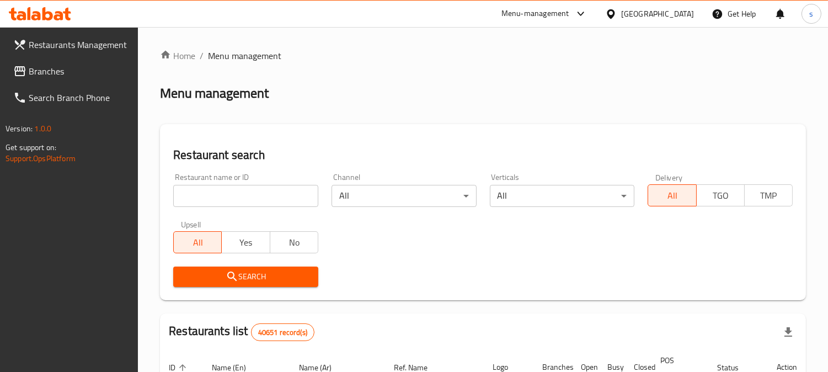
click at [33, 72] on span "Branches" at bounding box center [79, 71] width 101 height 13
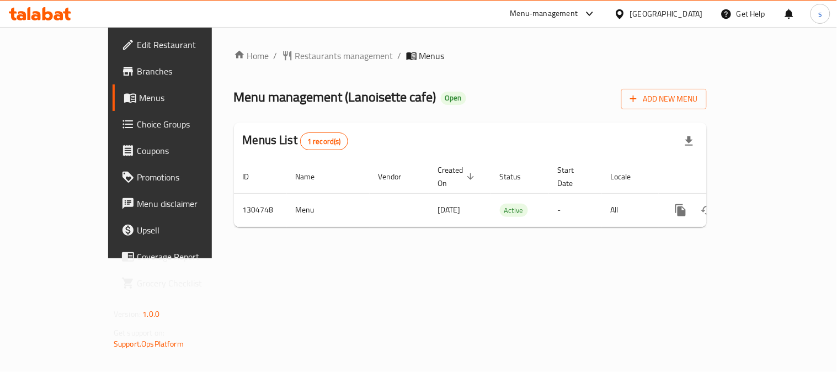
click at [290, 68] on div "Home / Restaurants management / Menus Menu management ( Lanoisette cafe ) Open …" at bounding box center [470, 142] width 473 height 187
click at [291, 65] on div "Home / Restaurants management / Menus Menu management ( Lanoisette cafe ) Open …" at bounding box center [470, 142] width 473 height 187
click at [295, 58] on span "Restaurants management" at bounding box center [344, 55] width 98 height 13
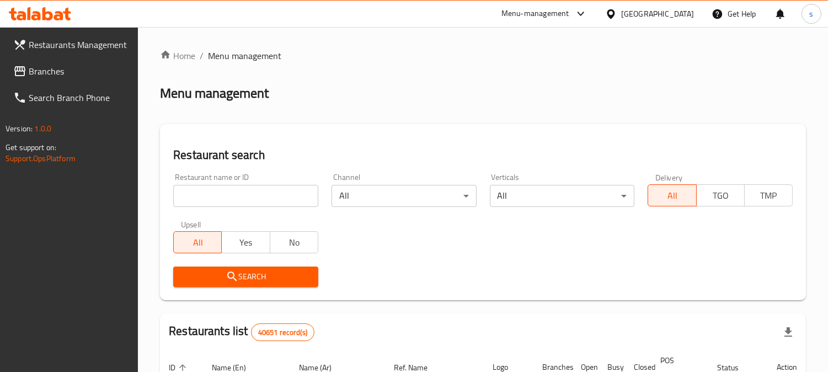
click at [29, 75] on span "Branches" at bounding box center [79, 71] width 101 height 13
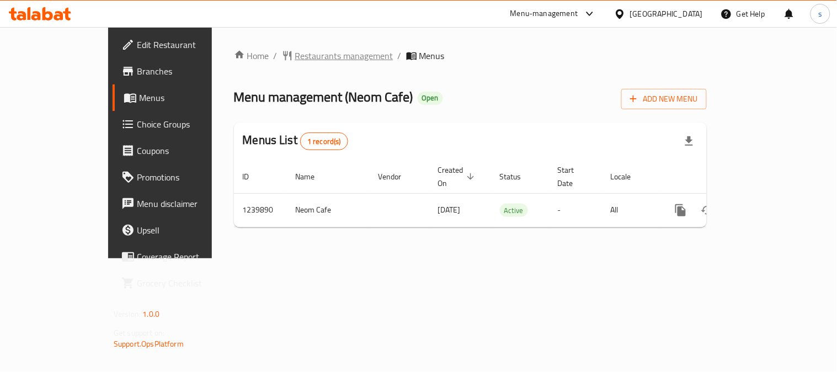
click at [295, 60] on span "Restaurants management" at bounding box center [344, 55] width 98 height 13
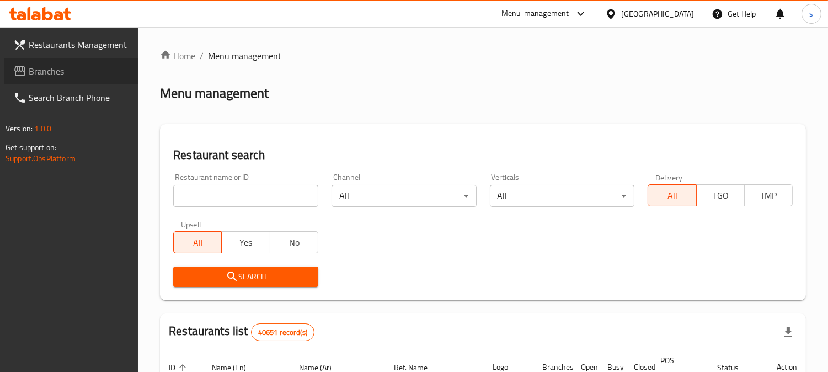
drag, startPoint x: 48, startPoint y: 75, endPoint x: 9, endPoint y: 81, distance: 39.1
click at [47, 75] on span "Branches" at bounding box center [79, 71] width 101 height 13
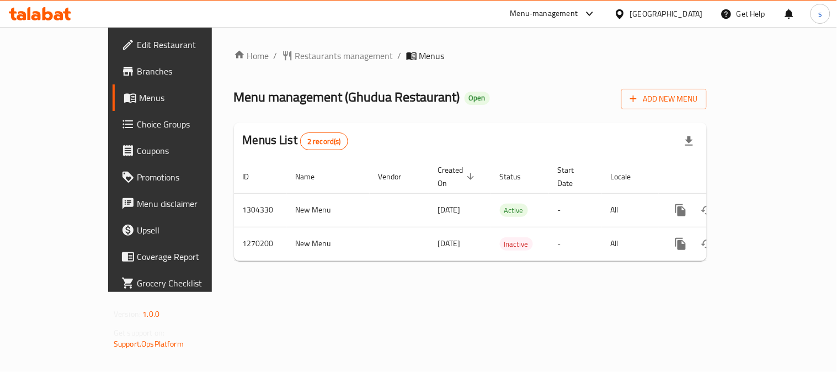
click at [264, 65] on div "Home / Restaurants management / Menus Menu management ( Ghudua Restaurant ) Ope…" at bounding box center [470, 159] width 473 height 221
click at [295, 54] on span "Restaurants management" at bounding box center [344, 55] width 98 height 13
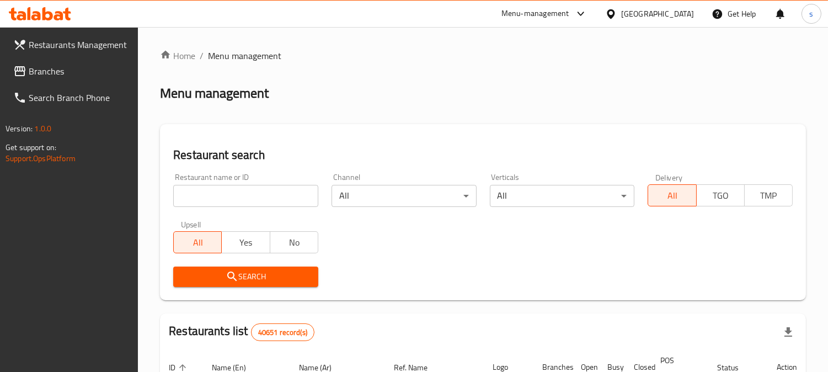
click at [55, 70] on span "Branches" at bounding box center [79, 71] width 101 height 13
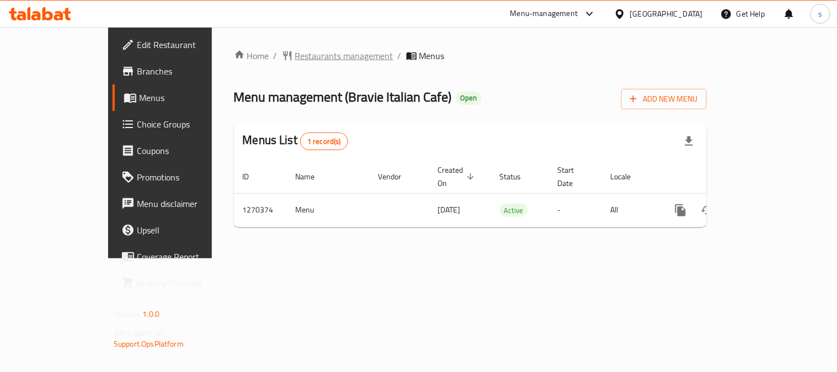
click at [295, 56] on span "Restaurants management" at bounding box center [344, 55] width 98 height 13
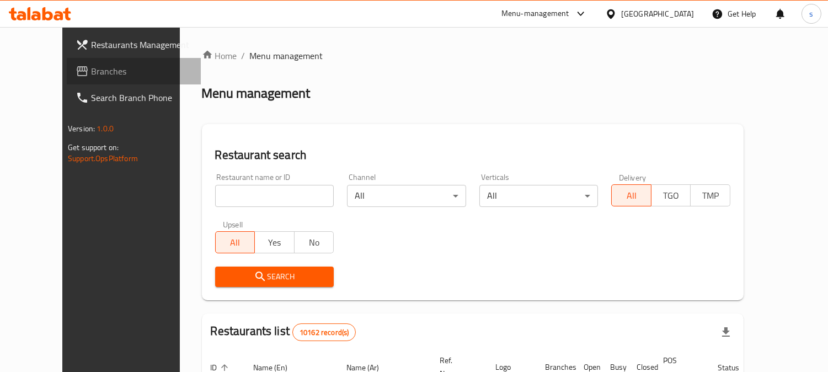
click at [91, 69] on span "Branches" at bounding box center [141, 71] width 101 height 13
